Goal: Transaction & Acquisition: Obtain resource

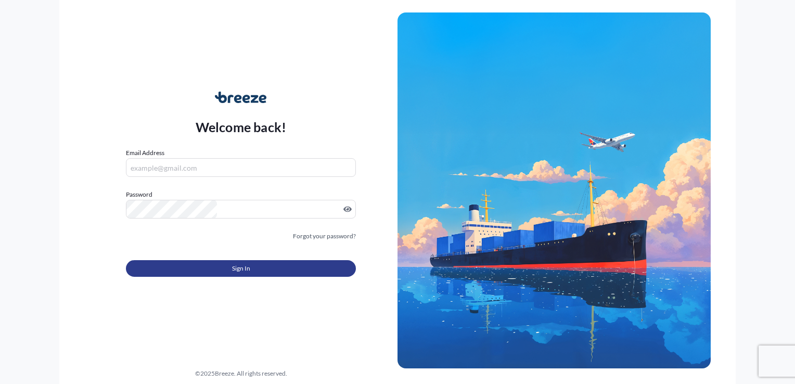
type input "[EMAIL_ADDRESS][DOMAIN_NAME]"
click at [250, 263] on span "Sign In" at bounding box center [241, 268] width 18 height 10
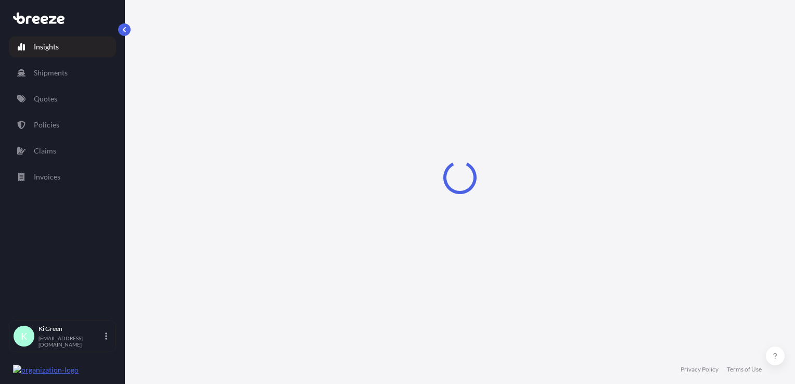
select select "2025"
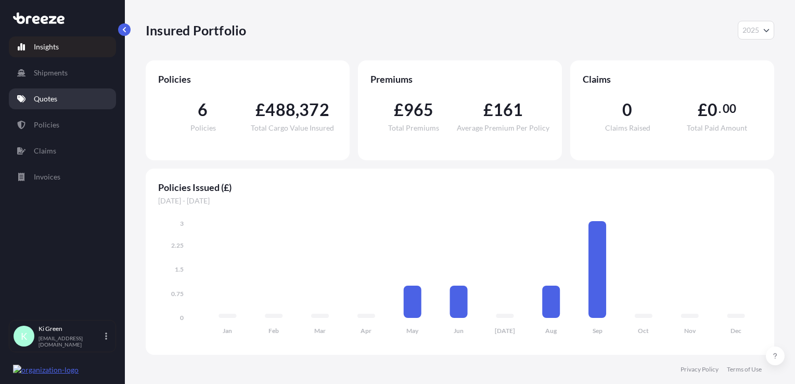
click at [52, 96] on p "Quotes" at bounding box center [45, 99] width 23 height 10
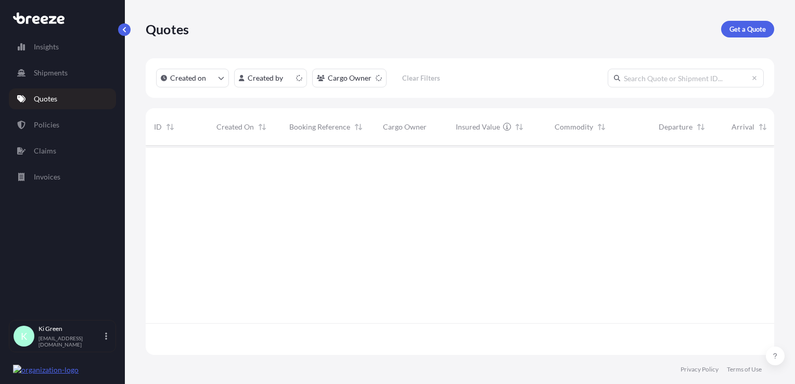
scroll to position [207, 620]
click at [745, 30] on p "Get a Quote" at bounding box center [747, 29] width 36 height 10
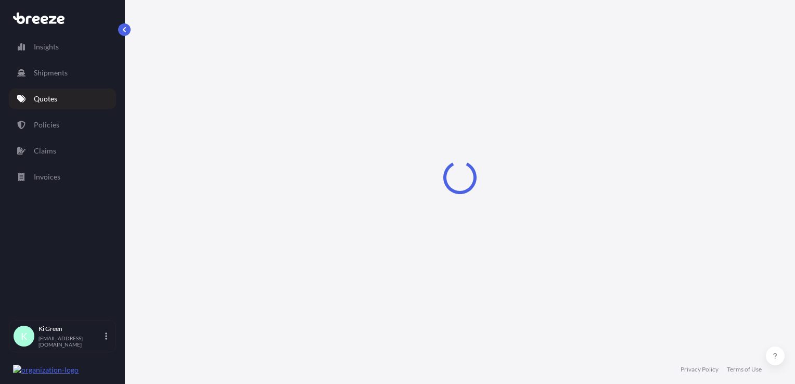
scroll to position [15, 0]
select select "Road"
select select "Sea"
select select "1"
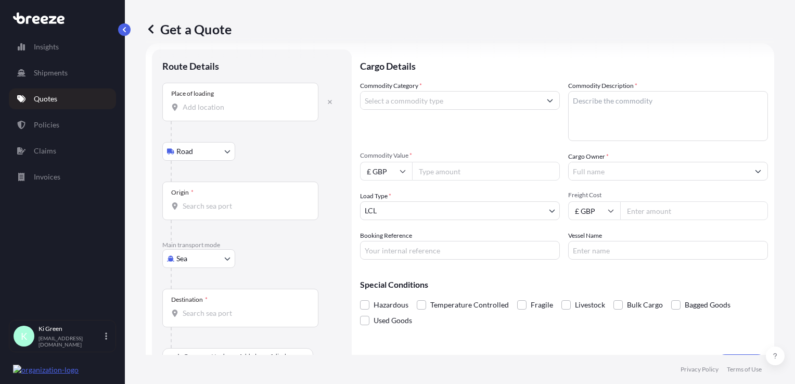
click at [203, 245] on p "Main transport mode" at bounding box center [251, 245] width 179 height 8
click at [203, 259] on body "Insights Shipments Quotes Policies Claims Invoices K Ki Green [EMAIL_ADDRESS][D…" at bounding box center [397, 192] width 795 height 384
click at [208, 304] on div "Air" at bounding box center [199, 303] width 65 height 19
select select "Air"
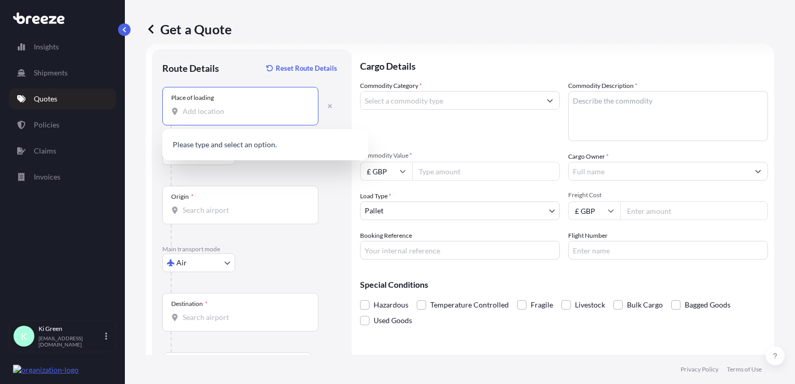
click at [199, 112] on input "Place of loading" at bounding box center [244, 111] width 123 height 10
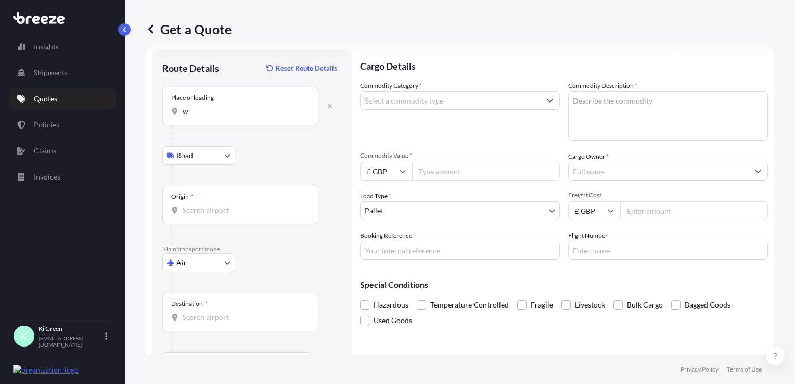
click at [199, 112] on input "w" at bounding box center [244, 111] width 123 height 10
click at [224, 106] on input "w5" at bounding box center [244, 111] width 123 height 10
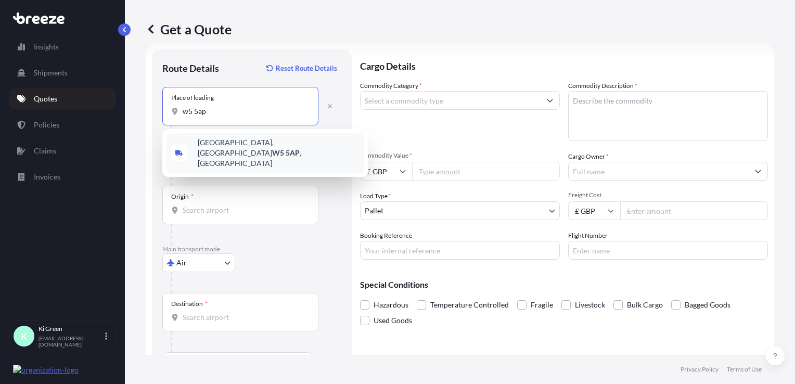
click at [248, 146] on span "[STREET_ADDRESS]" at bounding box center [279, 152] width 162 height 31
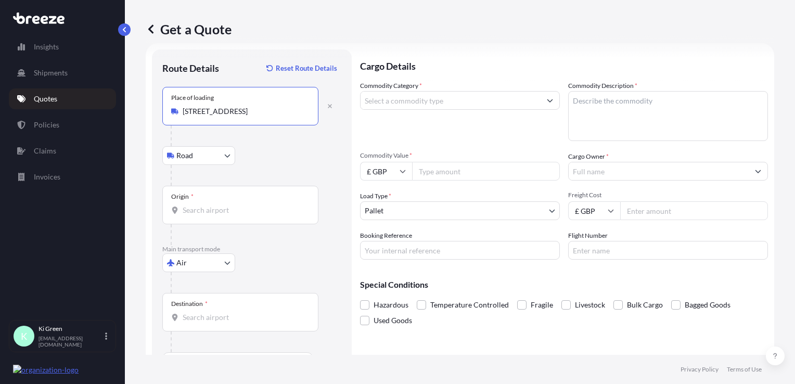
type input "[STREET_ADDRESS]"
click at [224, 209] on input "Origin *" at bounding box center [244, 210] width 123 height 10
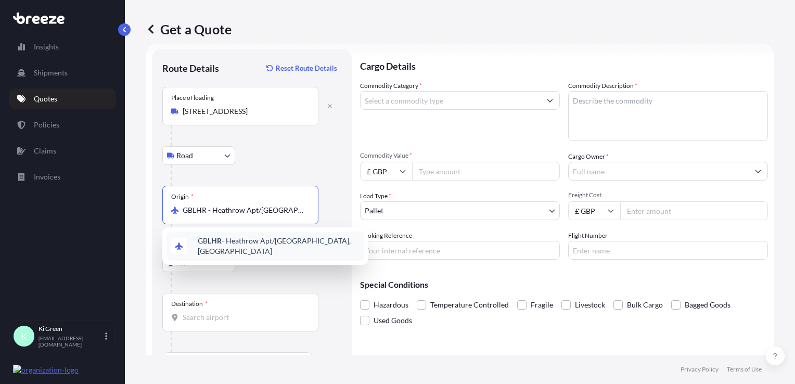
type input "GBLHR - Heathrow Apt/[GEOGRAPHIC_DATA], [GEOGRAPHIC_DATA]"
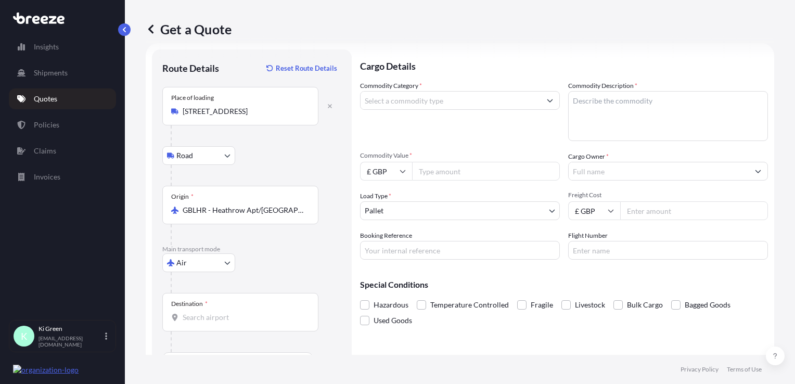
click at [223, 305] on div "Destination *" at bounding box center [240, 312] width 156 height 39
click at [223, 312] on input "Destination *" at bounding box center [244, 317] width 123 height 10
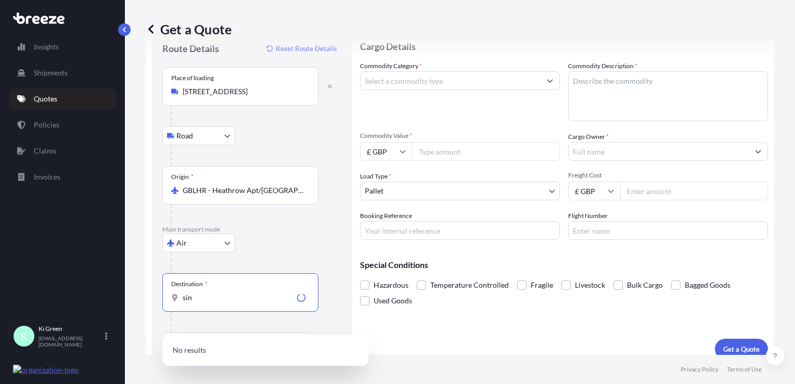
scroll to position [45, 0]
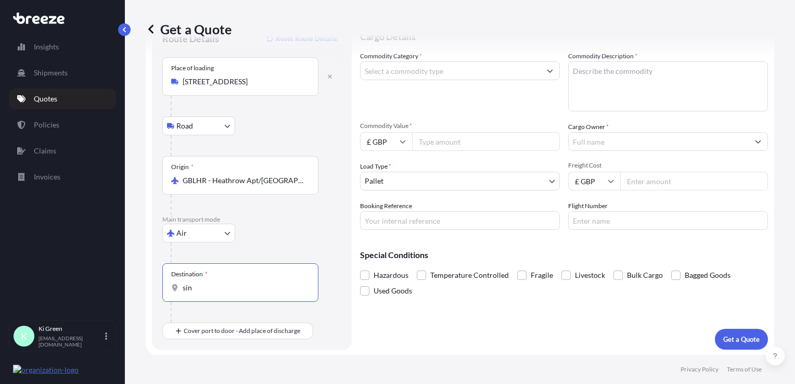
click at [245, 290] on input "sin" at bounding box center [244, 288] width 123 height 10
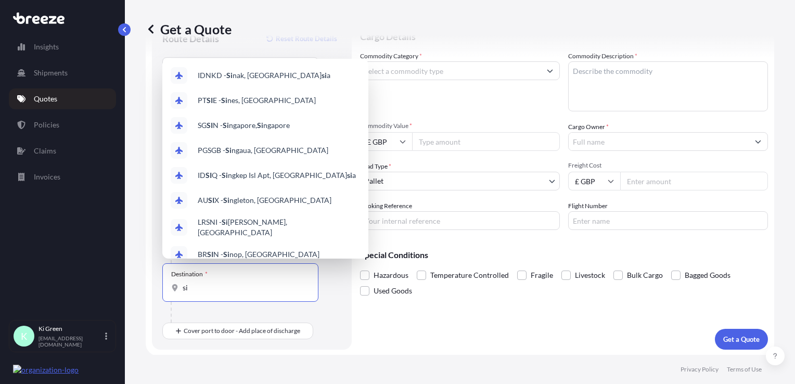
type input "s"
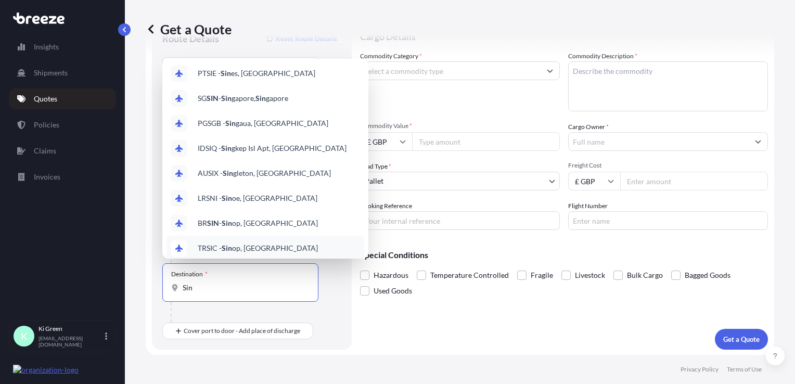
scroll to position [0, 0]
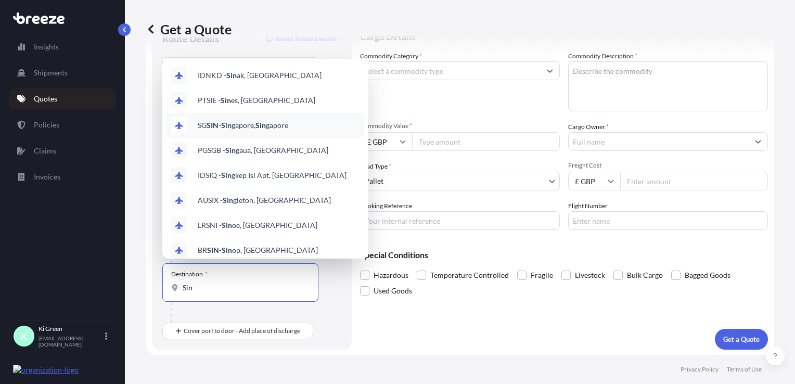
click at [237, 126] on span "SG SIN - Sin gapore, Sin gapore" at bounding box center [243, 125] width 91 height 10
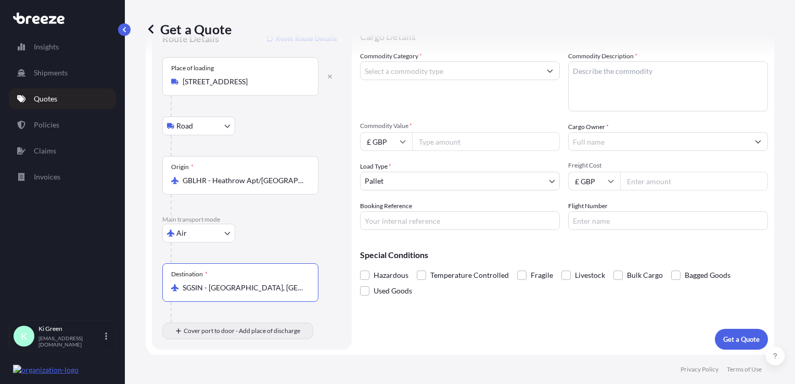
type input "SGSIN - [GEOGRAPHIC_DATA], [GEOGRAPHIC_DATA]"
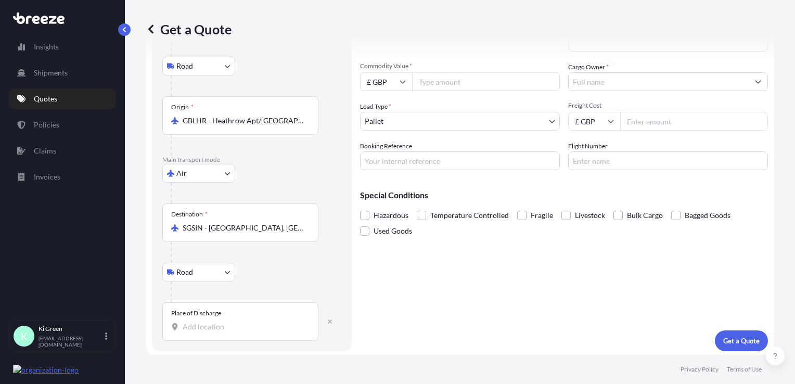
scroll to position [106, 0]
click at [210, 321] on input "Place of Discharge" at bounding box center [244, 325] width 123 height 10
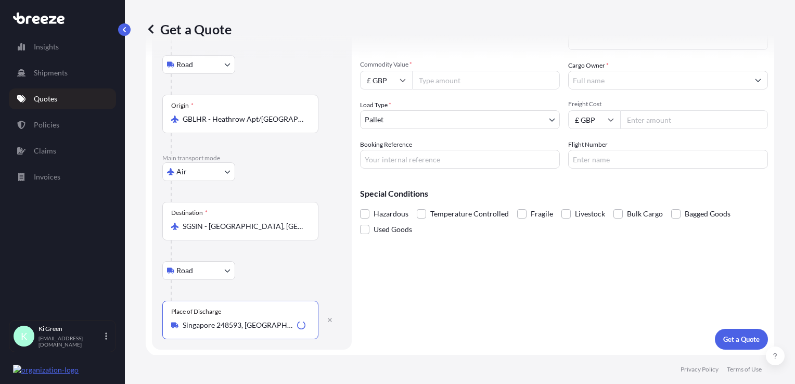
type input "Singapore 248593, [GEOGRAPHIC_DATA]"
click at [492, 301] on div "Cargo Details Commodity Category * Commodity Description * Commodity Value * £ …" at bounding box center [564, 153] width 408 height 391
click at [503, 290] on div "Cargo Details Commodity Category * Commodity Description * Commodity Value * £ …" at bounding box center [564, 153] width 408 height 391
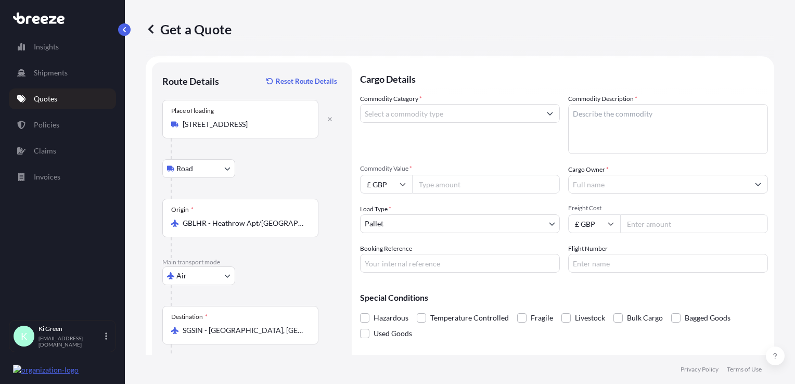
click at [436, 118] on input "Commodity Category *" at bounding box center [451, 113] width 180 height 19
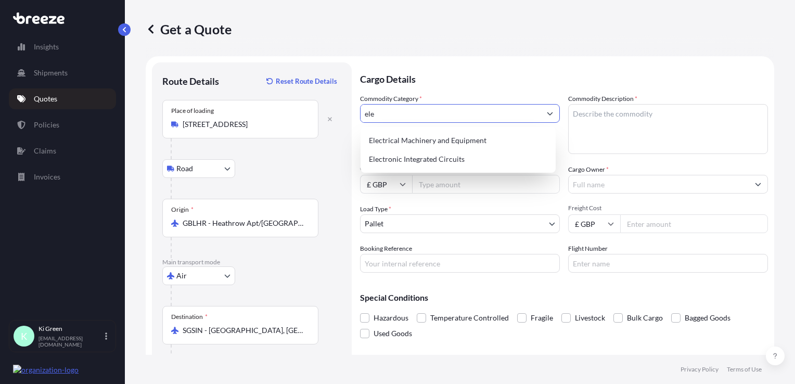
type input "elec"
click at [433, 117] on input "elec" at bounding box center [451, 113] width 180 height 19
click at [425, 134] on div "Electrical Machinery and Equipment" at bounding box center [458, 140] width 187 height 19
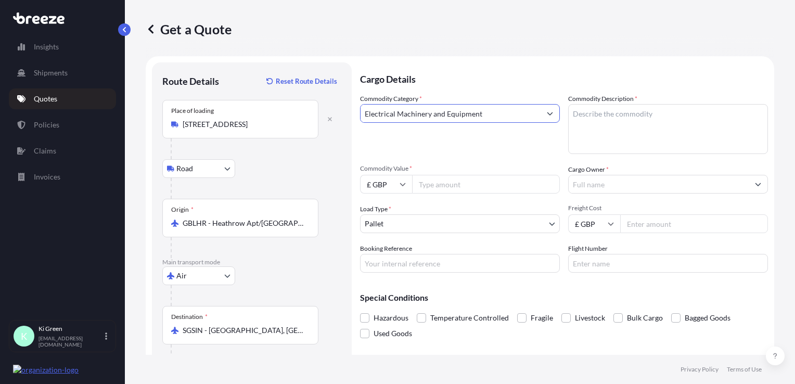
type input "Electrical Machinery and Equipment"
click at [528, 88] on p "Cargo Details" at bounding box center [564, 77] width 408 height 31
click at [522, 145] on div "Commodity Category * Electrical Machinery and Equipment" at bounding box center [460, 124] width 200 height 60
click at [601, 123] on textarea "Commodity Description *" at bounding box center [668, 129] width 200 height 50
click at [582, 128] on textarea "Commodity Description *" at bounding box center [668, 129] width 200 height 50
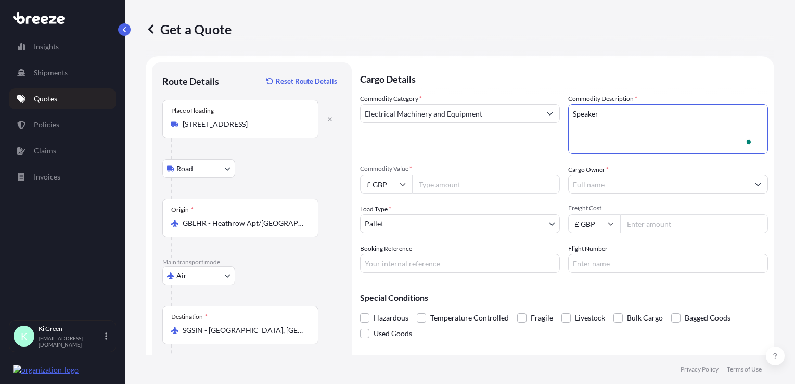
type textarea "Speaker"
click at [509, 147] on div "Commodity Category * Electrical Machinery and Equipment" at bounding box center [460, 124] width 200 height 60
click at [453, 182] on input "Commodity Value *" at bounding box center [486, 184] width 148 height 19
type input "2300"
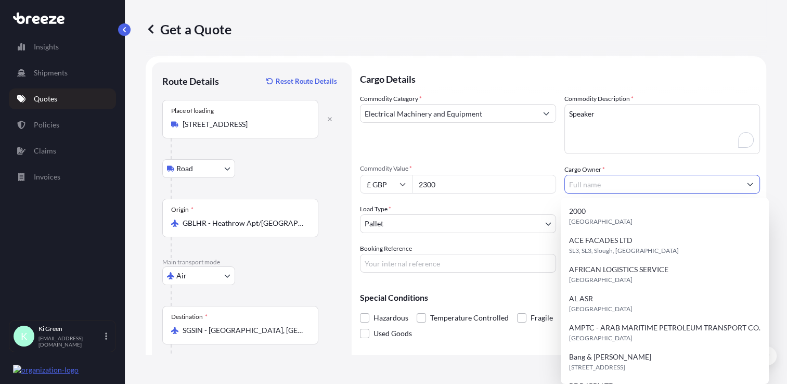
click at [451, 146] on div "Commodity Category * Electrical Machinery and Equipment" at bounding box center [458, 124] width 196 height 60
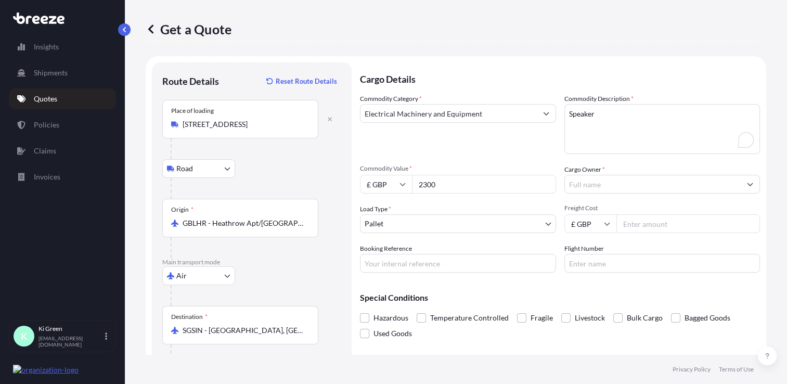
click at [603, 178] on input "Cargo Owner *" at bounding box center [653, 184] width 176 height 19
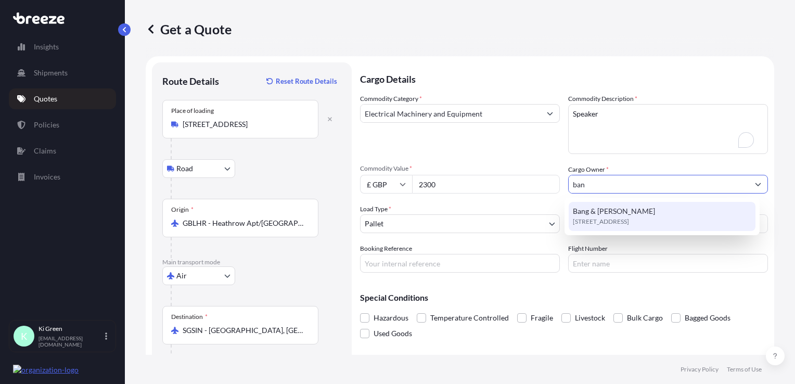
click at [611, 211] on span "Bang & [PERSON_NAME]" at bounding box center [614, 211] width 82 height 10
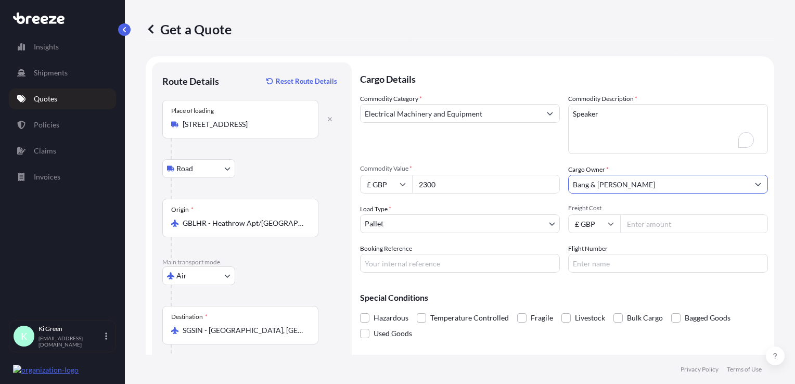
type input "Bang & [PERSON_NAME]"
click at [498, 145] on div "Commodity Category * Electrical Machinery and Equipment" at bounding box center [460, 124] width 200 height 60
click at [687, 228] on input "Freight Cost" at bounding box center [694, 223] width 148 height 19
click at [517, 150] on div "Commodity Category * Electrical Machinery and Equipment" at bounding box center [460, 124] width 200 height 60
click at [639, 227] on input "Freight Cost" at bounding box center [694, 223] width 148 height 19
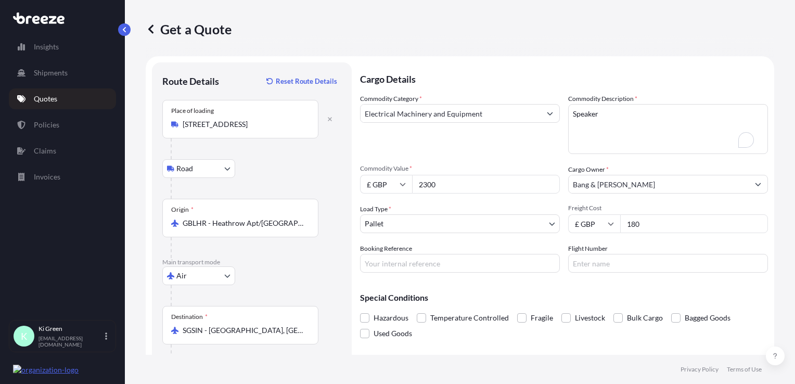
type input "180"
type input "Q158162"
click at [554, 280] on div "Cargo Details Commodity Category * Electrical Machinery and Equipment Commodity…" at bounding box center [564, 257] width 408 height 391
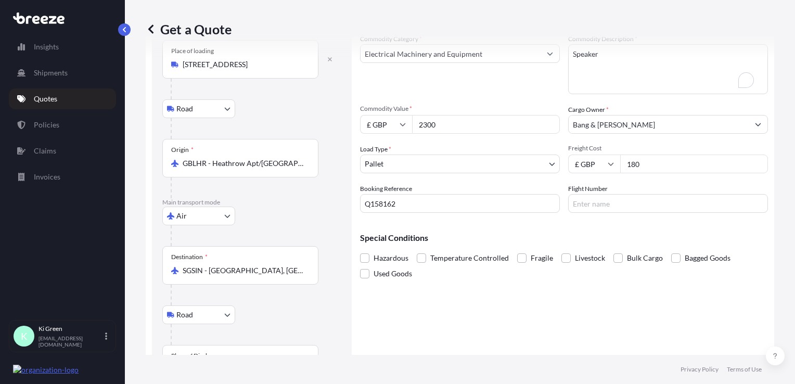
scroll to position [106, 0]
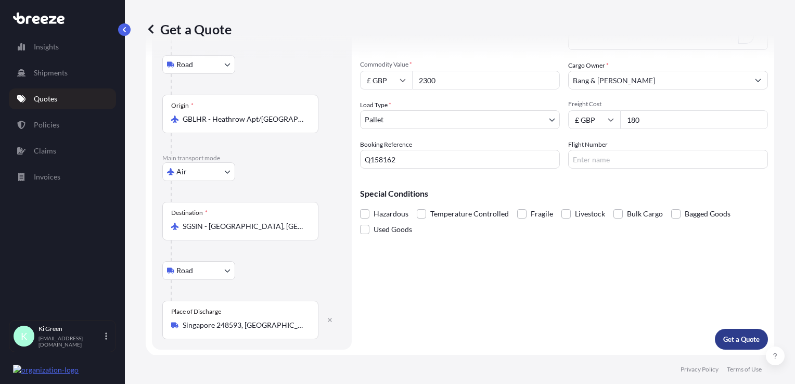
click at [739, 336] on p "Get a Quote" at bounding box center [741, 339] width 36 height 10
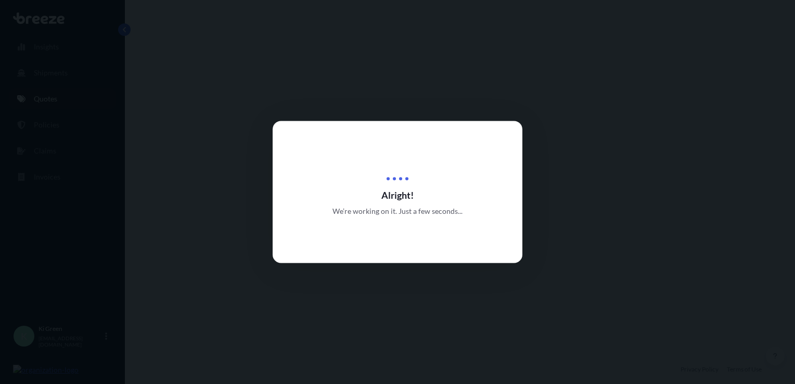
select select "Road"
select select "Air"
select select "Road"
select select "1"
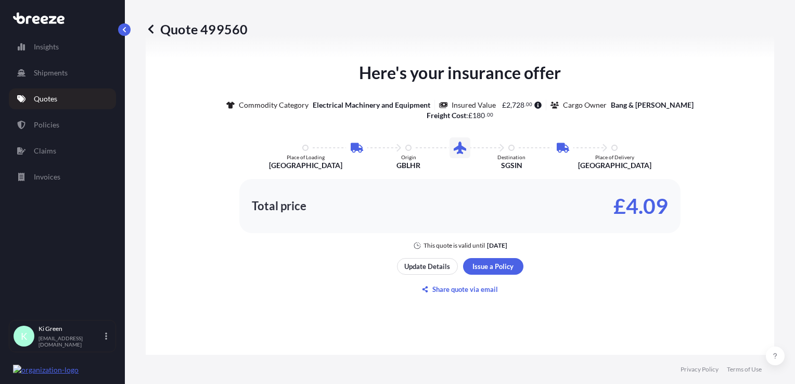
scroll to position [623, 0]
click at [485, 288] on p "Share quote via email" at bounding box center [465, 288] width 66 height 10
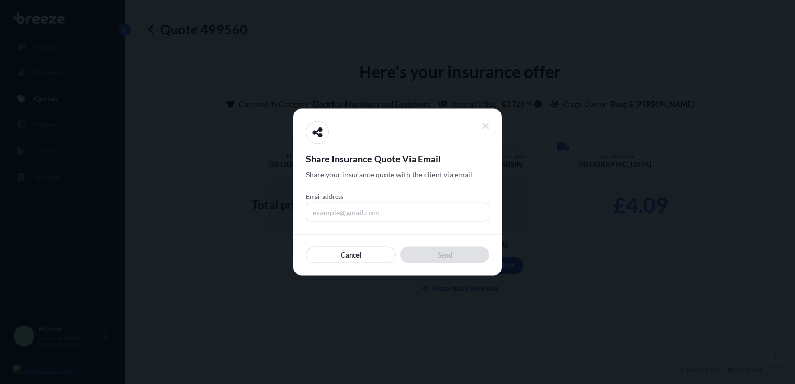
click at [373, 213] on input "Email address" at bounding box center [397, 212] width 183 height 19
type input "[EMAIL_ADDRESS][DOMAIN_NAME]"
